Goal: Complete Application Form: Complete application form

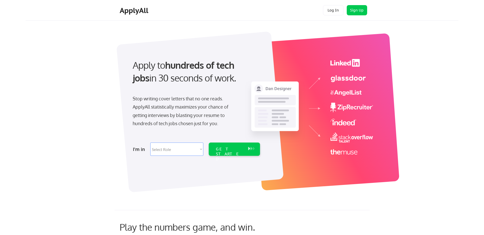
click at [202, 148] on select "Select Role Software Engineering Product Management Customer Success Sales UI/U…" at bounding box center [176, 148] width 53 height 13
select select ""technical_project_program_mgmt""
click at [150, 142] on select "Select Role Software Engineering Product Management Customer Success Sales UI/U…" at bounding box center [176, 148] width 53 height 13
select select ""technical_project_program_mgmt""
click at [229, 148] on div "GET STARTED" at bounding box center [229, 153] width 27 height 15
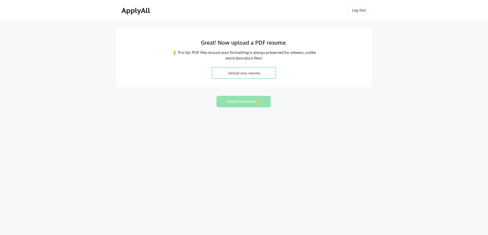
click at [237, 72] on input "file" at bounding box center [244, 72] width 64 height 11
type input "C:\fakepath\Resume 2.pdf"
click at [241, 101] on button "Enter Preferences 👉" at bounding box center [243, 101] width 54 height 11
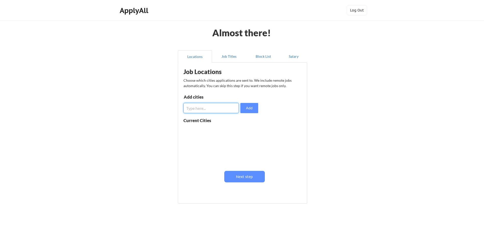
click at [212, 110] on input "input" at bounding box center [210, 108] width 55 height 10
click at [188, 108] on input "input" at bounding box center [210, 108] width 55 height 10
type input "Rancho Cucamonga"
click at [247, 108] on button "Add" at bounding box center [249, 108] width 18 height 10
click at [197, 110] on input "input" at bounding box center [210, 108] width 55 height 10
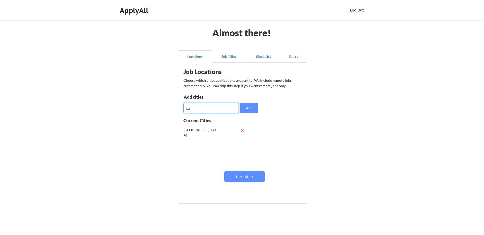
type input "s"
type input "D"
type input "San Bernardino"
click at [250, 108] on button "Add" at bounding box center [249, 108] width 18 height 10
click at [212, 109] on input "input" at bounding box center [210, 108] width 55 height 10
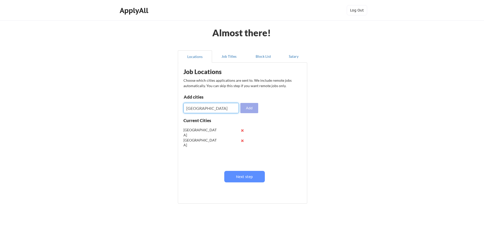
type input "orange county"
click at [249, 105] on button "Add" at bounding box center [249, 108] width 18 height 10
click at [201, 110] on input "input" at bounding box center [210, 108] width 55 height 10
type input "riverside"
click at [250, 104] on button "Add" at bounding box center [249, 108] width 18 height 10
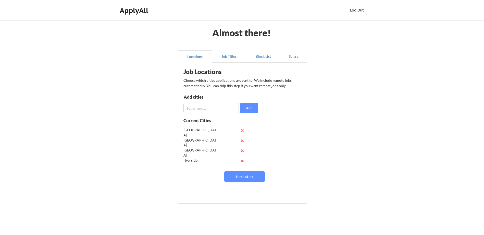
click at [208, 109] on input "input" at bounding box center [210, 108] width 55 height 10
type input "upland"
click at [239, 173] on button "Next step" at bounding box center [244, 176] width 41 height 11
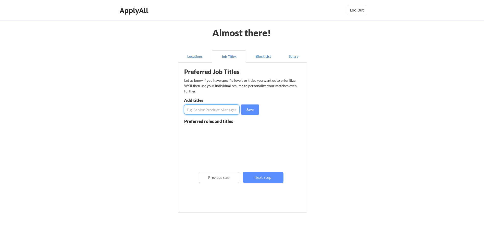
click at [196, 110] on input "input" at bounding box center [212, 109] width 56 height 10
type input "supervisor"
click at [252, 108] on button "Save" at bounding box center [250, 109] width 18 height 10
click at [201, 110] on input "input" at bounding box center [212, 109] width 56 height 10
type input "management"
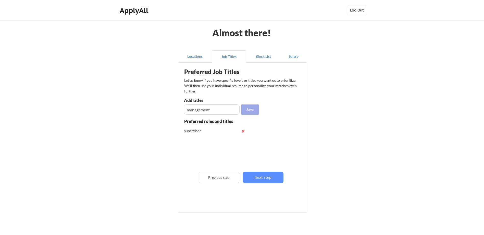
click at [251, 109] on button "Save" at bounding box center [250, 109] width 18 height 10
click at [189, 110] on input "input" at bounding box center [212, 109] width 56 height 10
type input "LVN"
click at [253, 109] on button "Save" at bounding box center [250, 109] width 18 height 10
click at [210, 110] on input "input" at bounding box center [212, 109] width 56 height 10
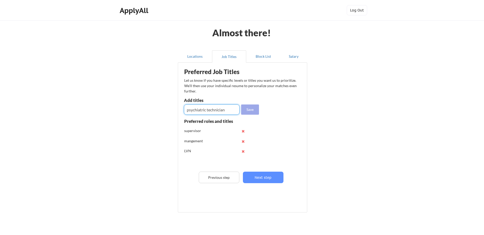
type input "psychiatric technician"
click at [252, 110] on button "Save" at bounding box center [250, 109] width 18 height 10
click at [199, 111] on input "input" at bounding box center [212, 109] width 56 height 10
type input "health program specialist"
click at [253, 108] on button "Save" at bounding box center [250, 109] width 18 height 10
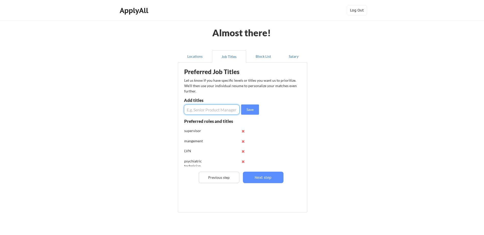
click at [201, 110] on input "input" at bounding box center [212, 109] width 56 height 10
type input "staff mental health specialist"
click at [251, 109] on button "Save" at bounding box center [250, 109] width 18 height 10
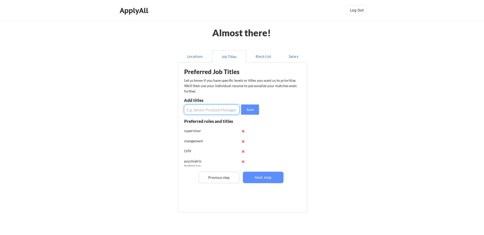
click at [204, 111] on input "input" at bounding box center [212, 109] width 56 height 10
click at [197, 110] on input "input" at bounding box center [212, 109] width 56 height 10
type input "staff services manager"
click at [254, 108] on button "Save" at bounding box center [250, 109] width 18 height 10
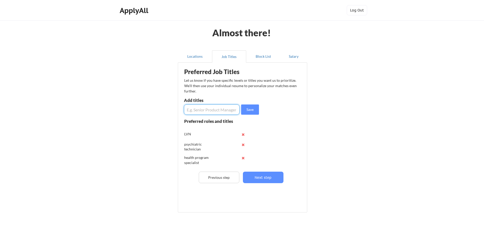
click at [195, 110] on input "input" at bounding box center [212, 109] width 56 height 10
type input "health facilities evaluator II (supervisor)"
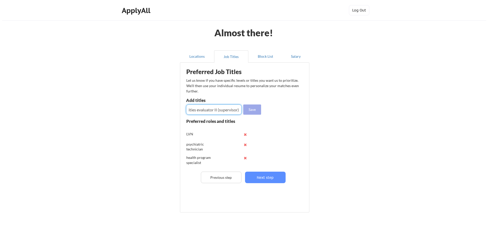
scroll to position [0, 0]
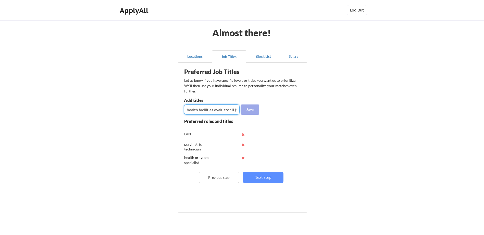
click at [252, 109] on button "Save" at bounding box center [250, 109] width 18 height 10
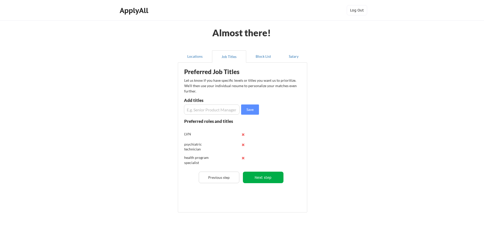
click at [256, 177] on button "Next step" at bounding box center [263, 176] width 41 height 11
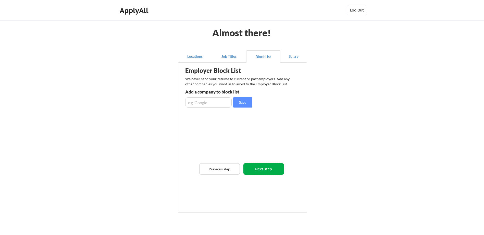
click at [260, 168] on button "Next step" at bounding box center [263, 168] width 41 height 11
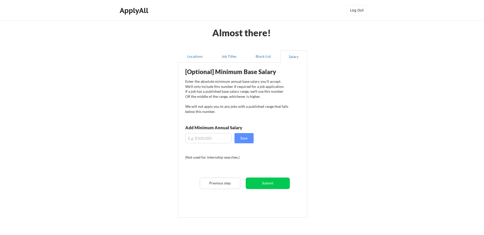
click at [197, 137] on input "input" at bounding box center [208, 138] width 46 height 10
click at [209, 138] on input "input" at bounding box center [208, 138] width 46 height 10
click at [217, 138] on input "input" at bounding box center [208, 138] width 46 height 10
type input "$100,000"
click at [243, 137] on button "Save" at bounding box center [243, 138] width 19 height 10
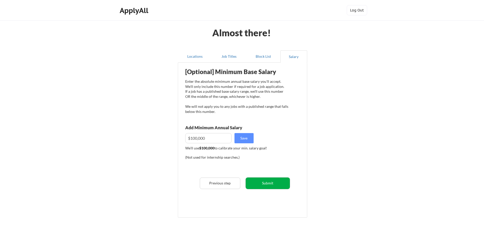
click at [263, 184] on button "Submit" at bounding box center [268, 182] width 44 height 11
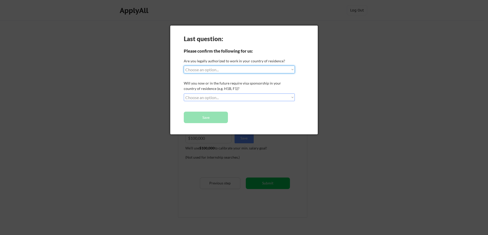
click at [293, 70] on select "Choose an option... Yes, I am a US Citizen Yes, I am a Canadian Citizen Yes, I …" at bounding box center [239, 70] width 111 height 8
select select ""yes__i_am_a_us_citizen""
click at [184, 66] on select "Choose an option... Yes, I am a US Citizen Yes, I am a Canadian Citizen Yes, I …" at bounding box center [239, 70] width 111 height 8
click at [296, 95] on div "Last question: Please confirm the following for us: Are you legally authorized …" at bounding box center [243, 80] width 147 height 109
click at [292, 97] on select "Choose an option... No, I will not need sponsorship Yes, I will need sponsorship" at bounding box center [239, 97] width 111 height 8
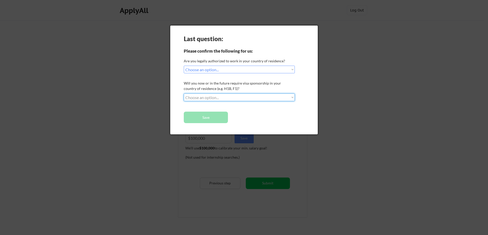
select select ""no__i_will_not_need_sponsorship""
click at [184, 93] on select "Choose an option... No, I will not need sponsorship Yes, I will need sponsorship" at bounding box center [239, 97] width 111 height 8
click at [220, 117] on button "Save" at bounding box center [206, 116] width 44 height 11
